Goal: Task Accomplishment & Management: Use online tool/utility

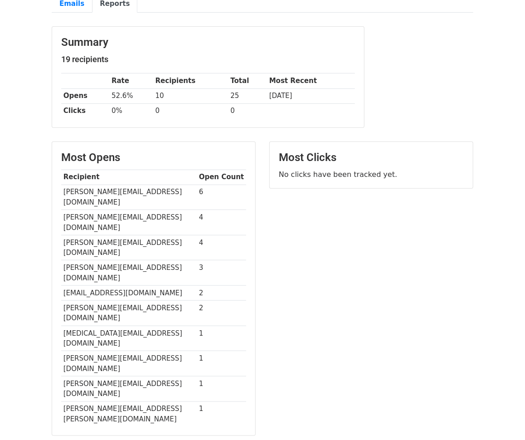
scroll to position [91, 0]
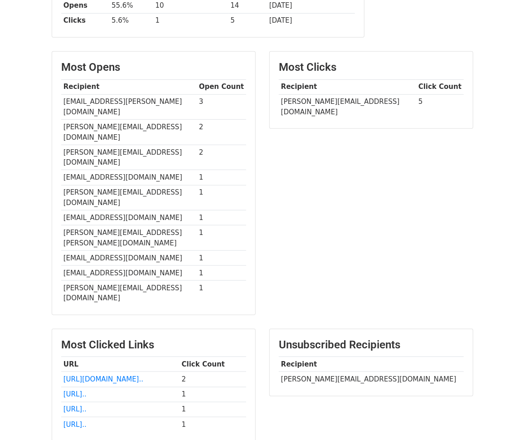
scroll to position [201, 0]
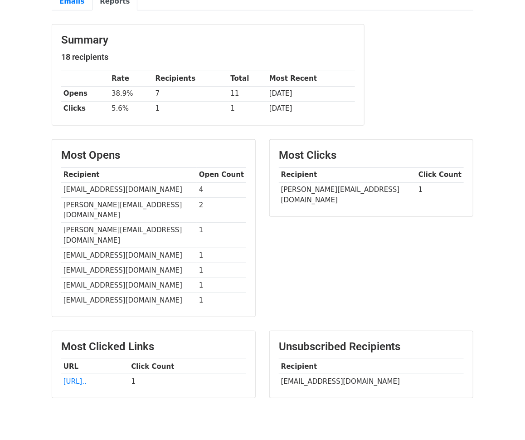
scroll to position [94, 0]
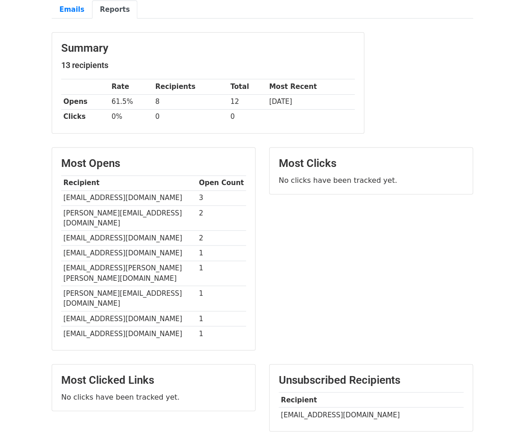
scroll to position [84, 0]
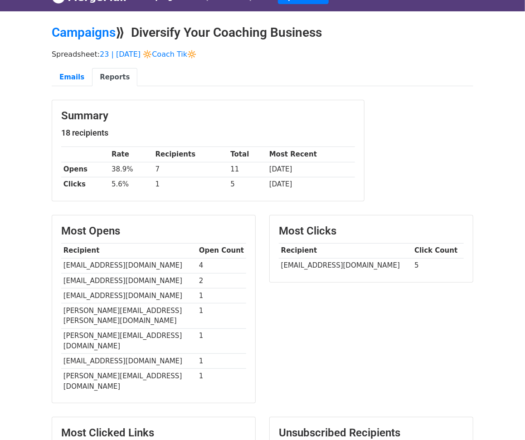
scroll to position [48, 0]
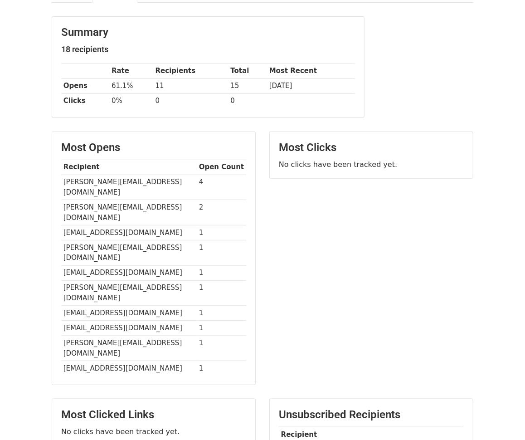
scroll to position [104, 0]
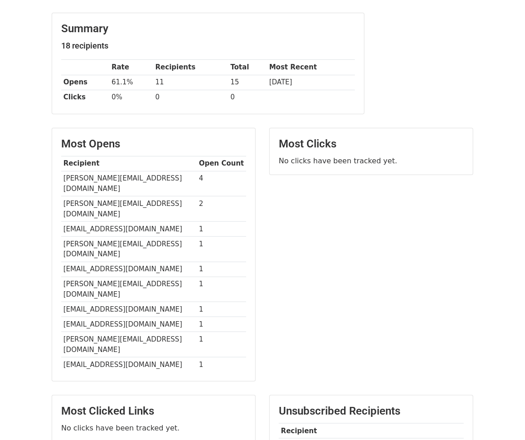
drag, startPoint x: 281, startPoint y: 392, endPoint x: 364, endPoint y: 392, distance: 82.5
click at [364, 438] on td "erin@mirarigriefcoaching.com" at bounding box center [371, 445] width 185 height 15
copy td "erin@mirarigriefcoaching.c"
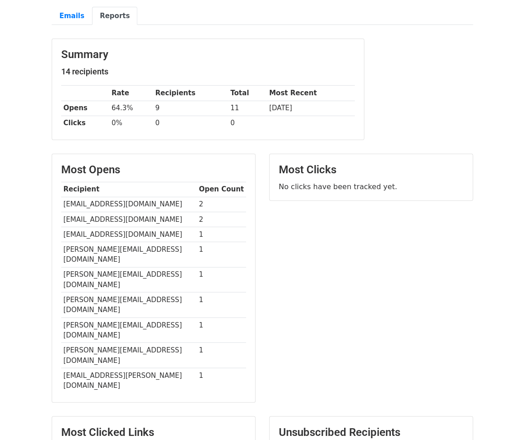
scroll to position [80, 0]
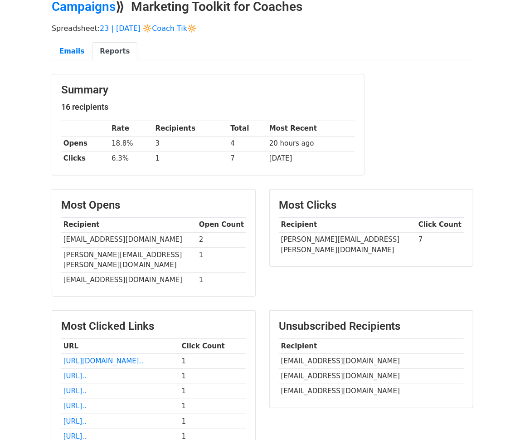
scroll to position [48, 0]
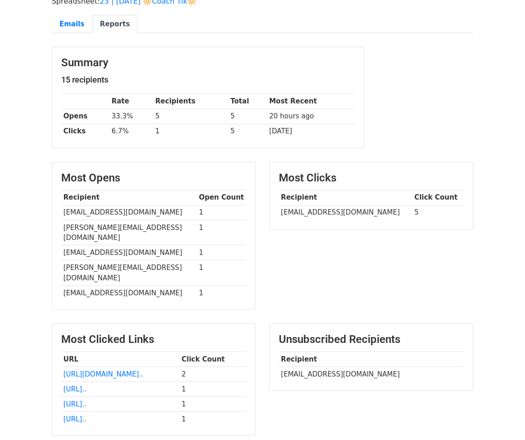
scroll to position [73, 0]
